Goal: Information Seeking & Learning: Learn about a topic

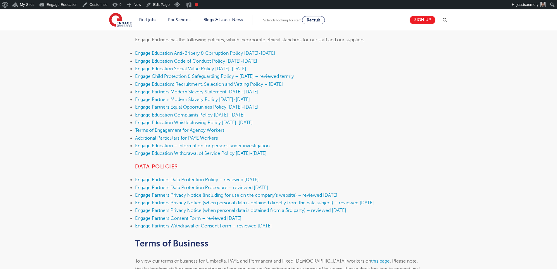
scroll to position [205, 0]
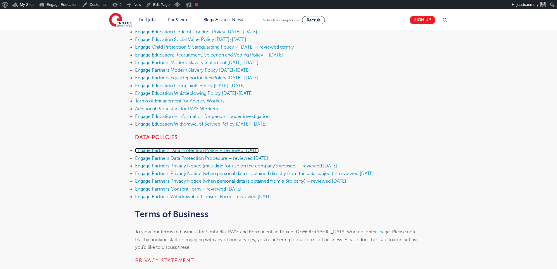
click at [232, 150] on link "Engage Partners Data Protection Policy – reviewed September 2025" at bounding box center [197, 150] width 124 height 5
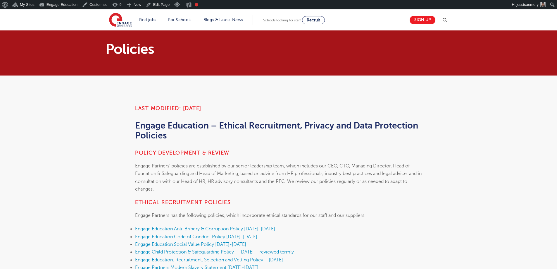
scroll to position [204, 0]
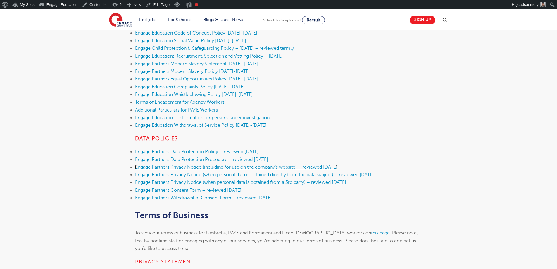
click at [274, 168] on link "Engage Partners Privacy Notice (including for use on the company’s website) – r…" at bounding box center [236, 166] width 202 height 5
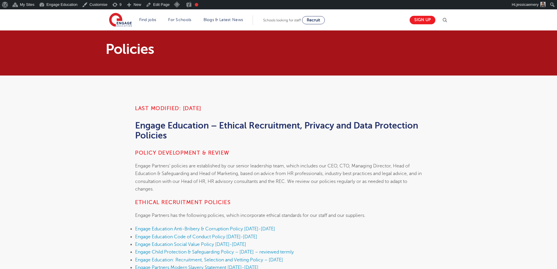
scroll to position [202, 0]
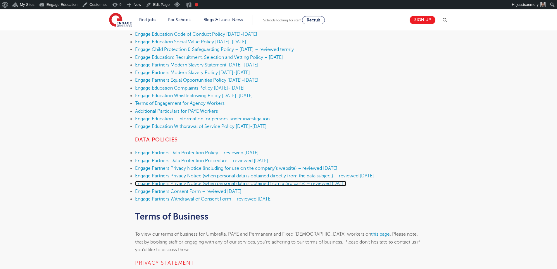
click at [290, 183] on link "Engage Partners Privacy Notice (when personal data is obtained from a 3rd party…" at bounding box center [240, 183] width 211 height 5
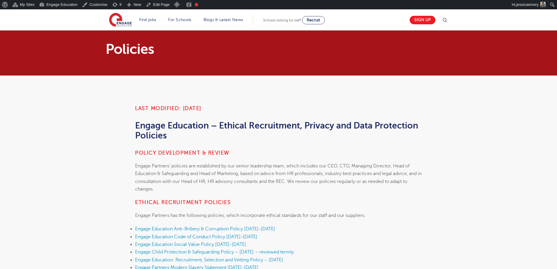
scroll to position [201, 0]
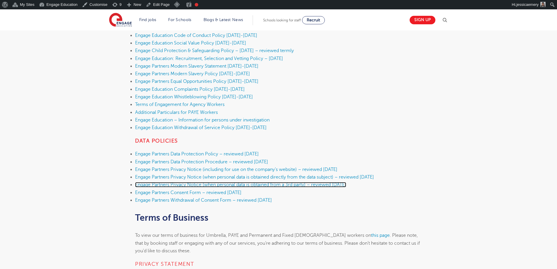
click at [256, 185] on link "Engage Partners Privacy Notice (when personal data is obtained from a 3rd party…" at bounding box center [240, 184] width 211 height 5
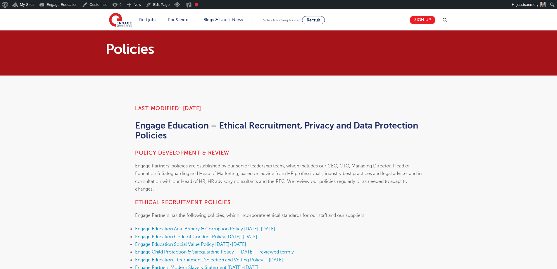
scroll to position [201, 0]
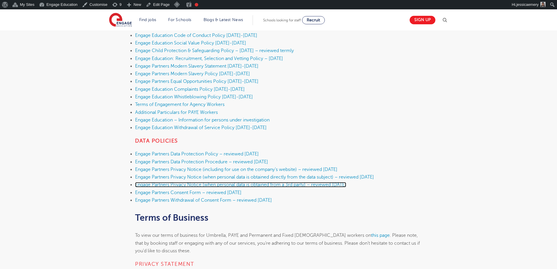
click at [261, 186] on link "Engage Partners Privacy Notice (when personal data is obtained from a 3rd party…" at bounding box center [240, 184] width 211 height 5
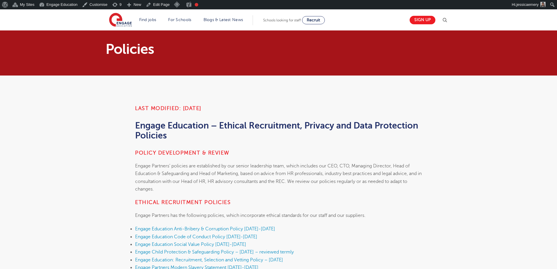
scroll to position [201, 0]
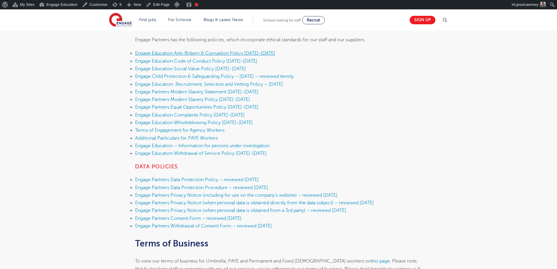
scroll to position [205, 0]
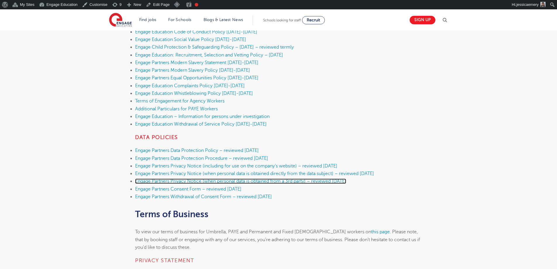
click at [232, 180] on link "Engage Partners Privacy Notice (when personal data is obtained from a 3rd party…" at bounding box center [240, 180] width 211 height 5
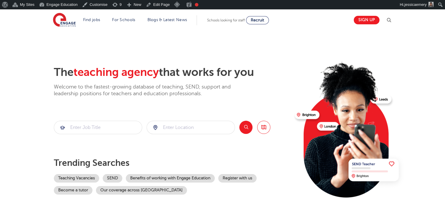
click at [389, 18] on img at bounding box center [388, 20] width 7 height 7
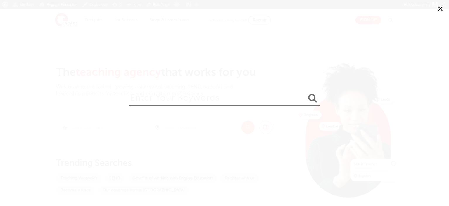
click at [231, 100] on input "search" at bounding box center [225, 96] width 190 height 19
type input "mental health"
click at [306, 93] on button "submit" at bounding box center [313, 98] width 14 height 11
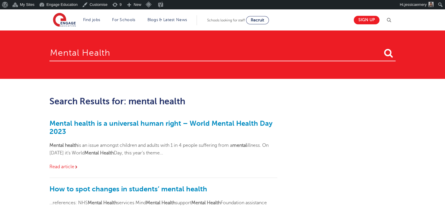
scroll to position [29, 0]
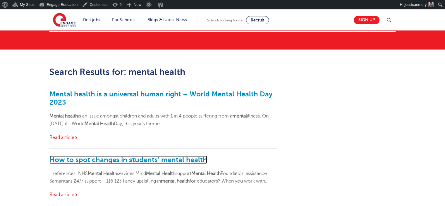
click at [183, 158] on link "How to spot changes in students’ mental health" at bounding box center [128, 159] width 158 height 8
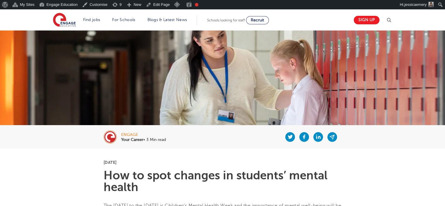
scroll to position [29, 0]
